Goal: Task Accomplishment & Management: Use online tool/utility

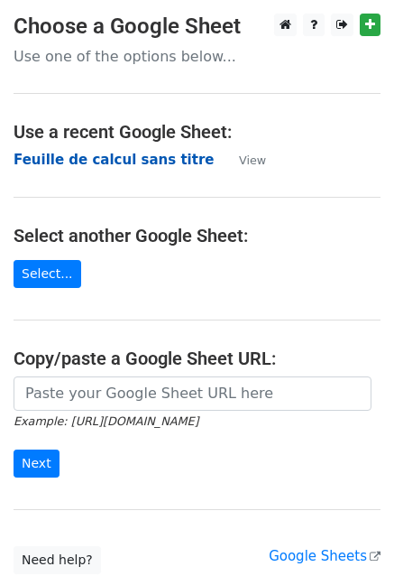
click at [143, 161] on strong "Feuille de calcul sans titre" at bounding box center [114, 160] width 200 height 16
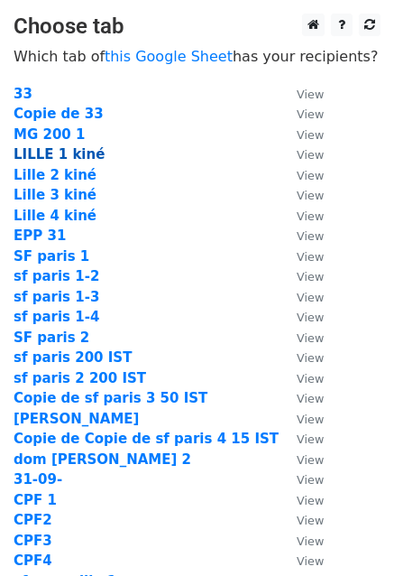
click at [46, 161] on strong "LILLE 1 kiné" at bounding box center [59, 154] width 91 height 16
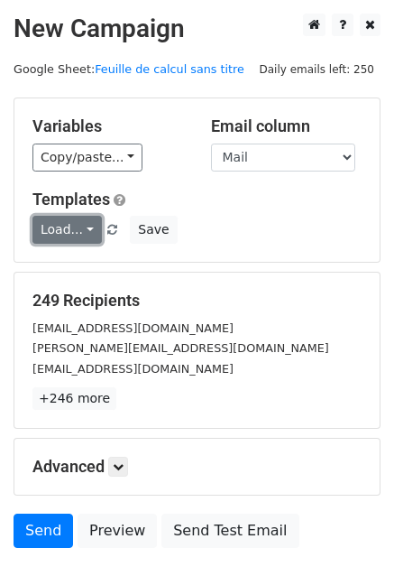
click at [64, 220] on link "Load..." at bounding box center [66, 230] width 69 height 28
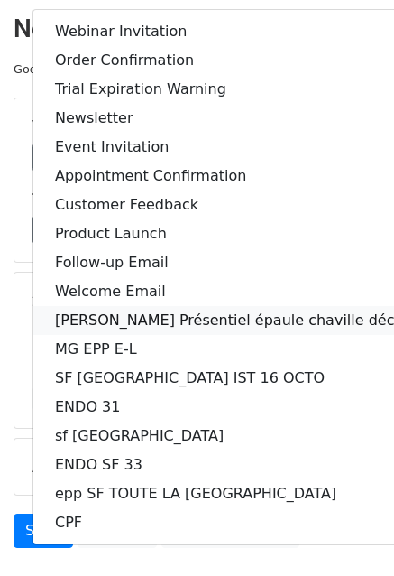
click at [90, 325] on link "[PERSON_NAME] Présentiel épaule chaville décembre" at bounding box center [248, 320] width 430 height 29
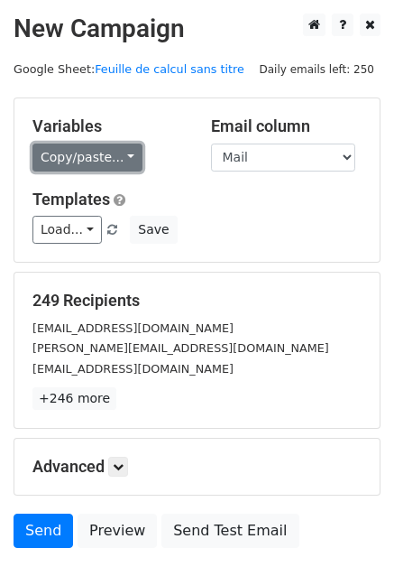
click at [68, 167] on link "Copy/paste..." at bounding box center [87, 157] width 110 height 28
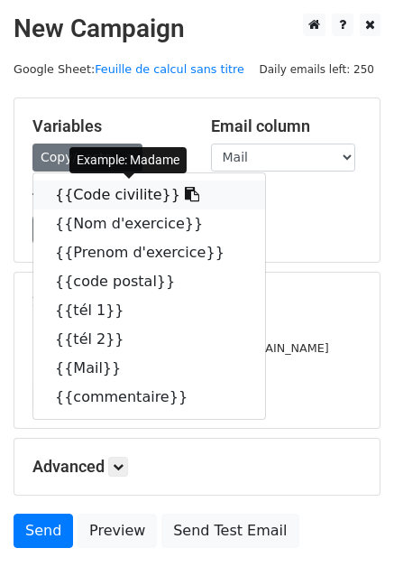
click at [67, 191] on link "{{Code civilite}}" at bounding box center [149, 194] width 232 height 29
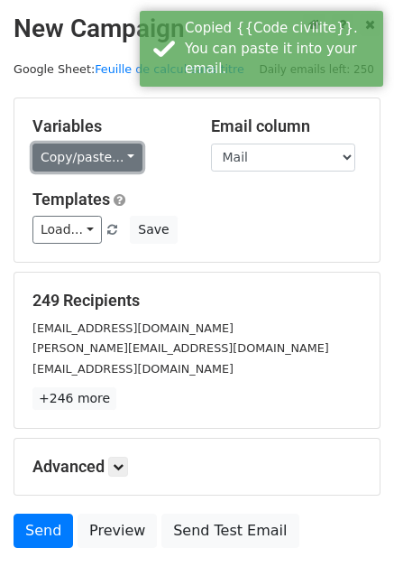
click at [97, 144] on link "Copy/paste..." at bounding box center [87, 157] width 110 height 28
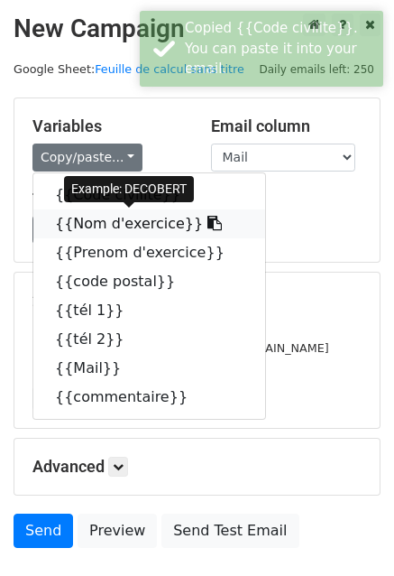
click at [96, 224] on link "{{Nom d'exercice}}" at bounding box center [149, 223] width 232 height 29
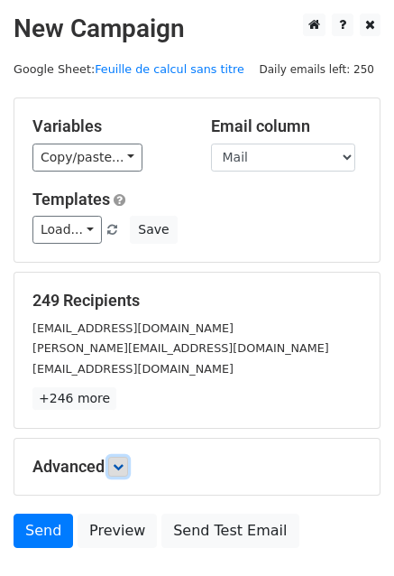
click at [119, 467] on icon at bounding box center [118, 466] width 11 height 11
